Goal: Information Seeking & Learning: Learn about a topic

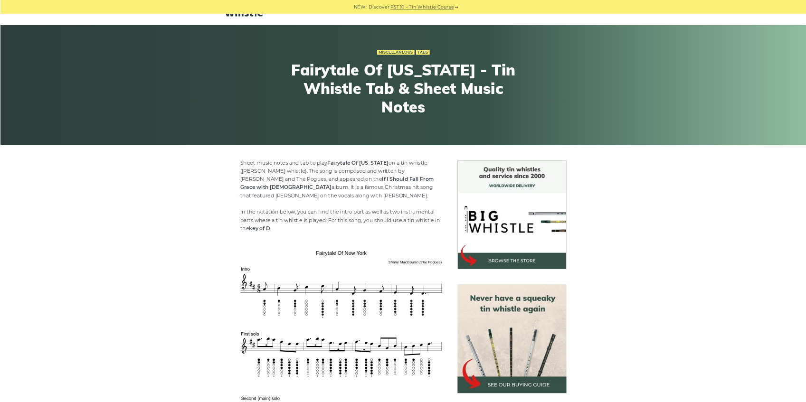
scroll to position [285, 0]
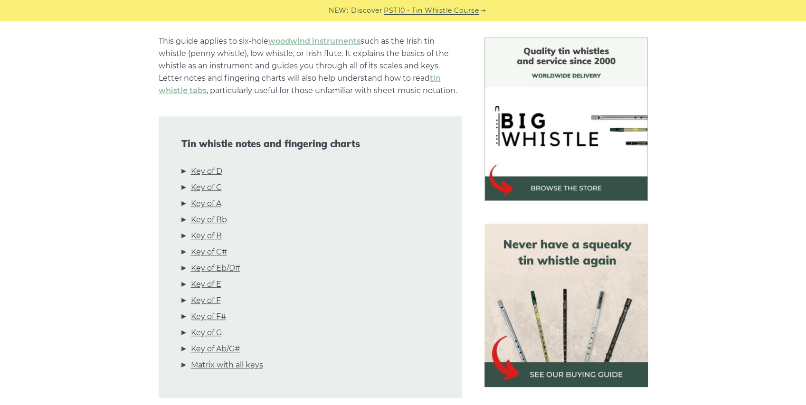
scroll to position [348, 0]
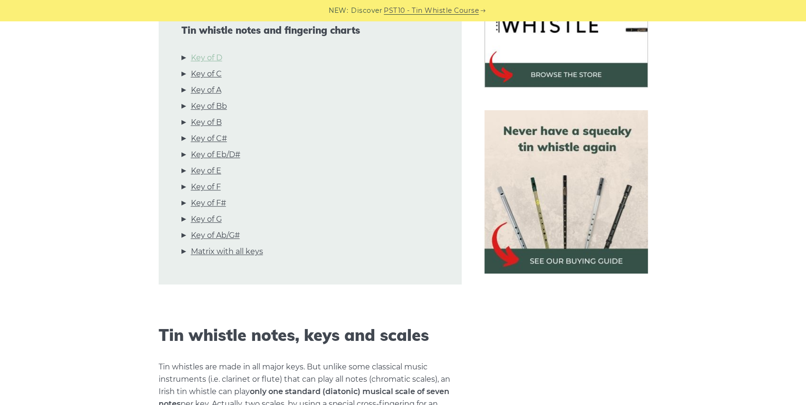
click at [212, 57] on link "Key of D" at bounding box center [206, 58] width 31 height 12
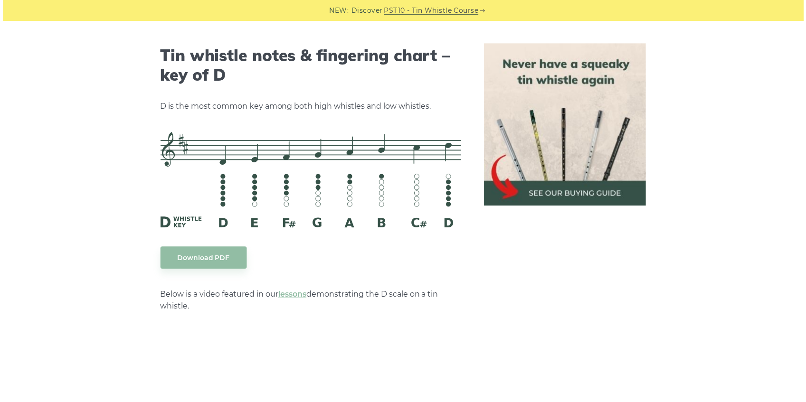
scroll to position [1480, 0]
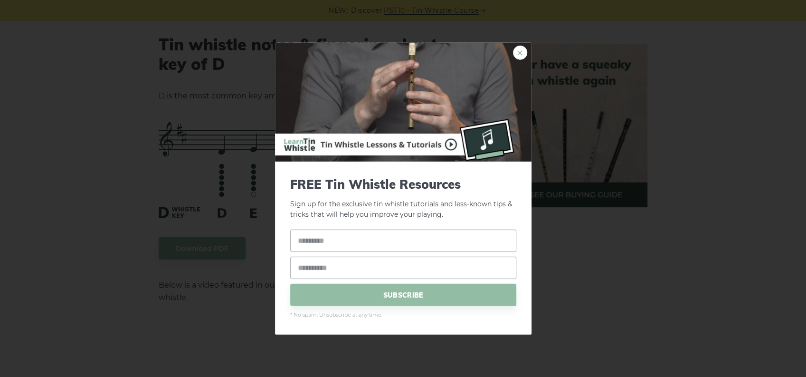
click at [520, 59] on link "×" at bounding box center [520, 52] width 14 height 14
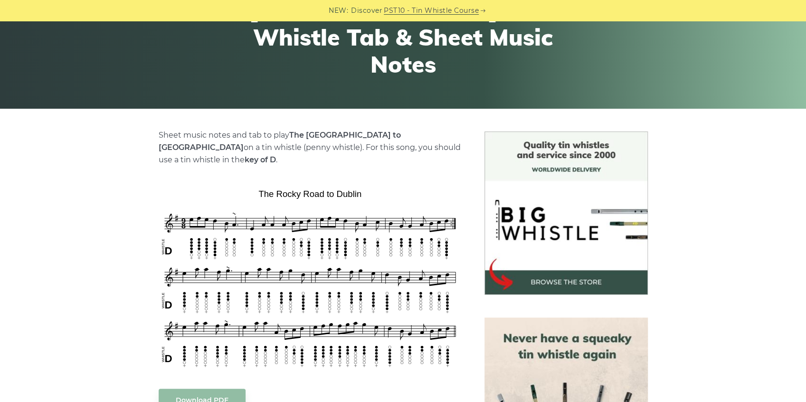
scroll to position [158, 0]
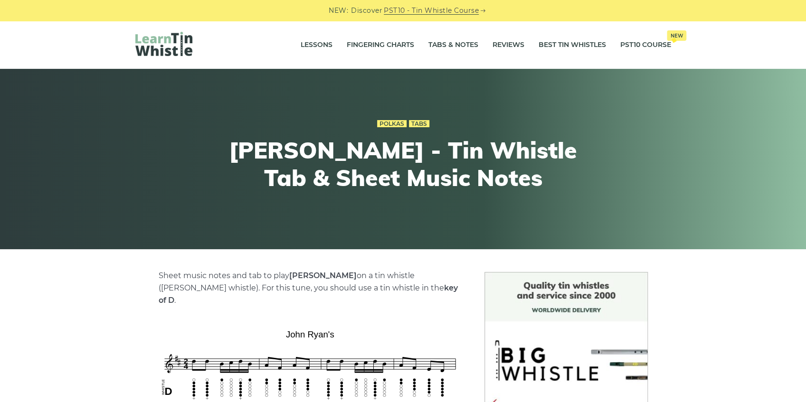
scroll to position [158, 0]
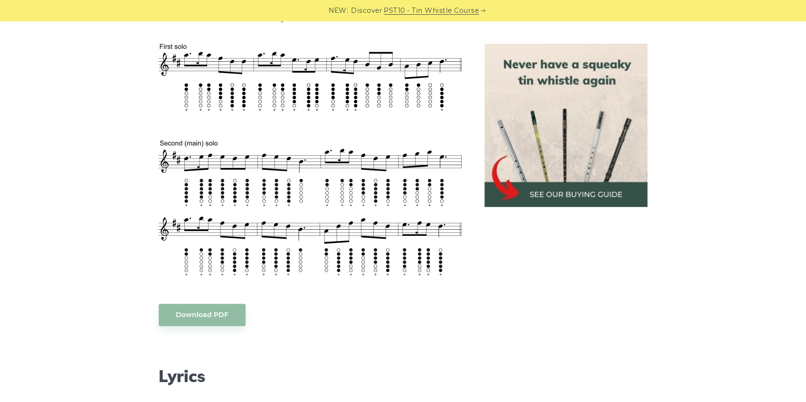
scroll to position [380, 0]
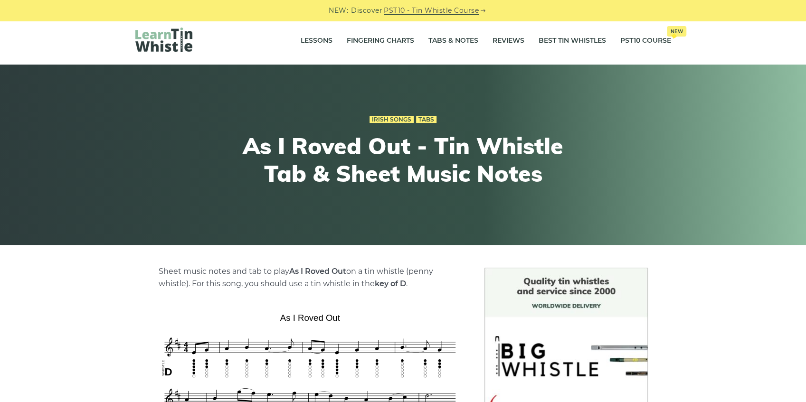
scroll to position [190, 0]
